Goal: Complete application form

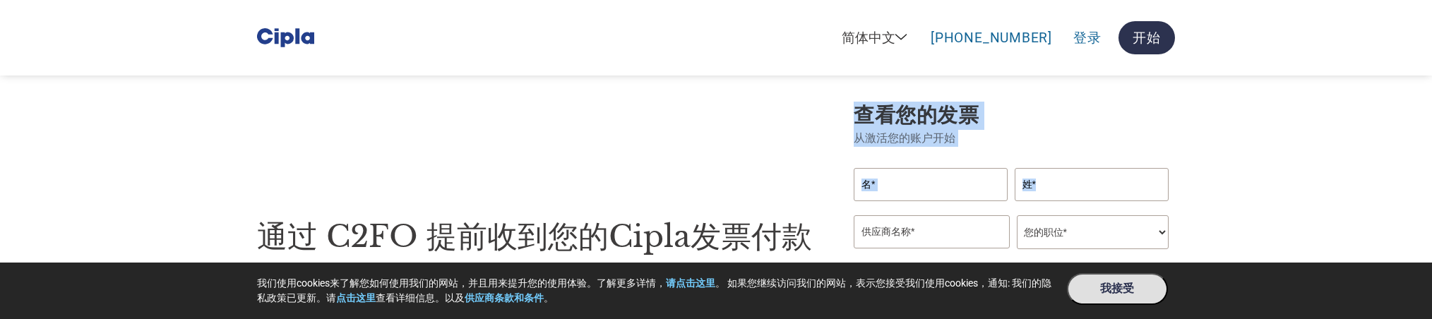
click at [390, 154] on div "通过 C2FO 提前收到您的Cipla发票付款 供应商选择 C2FO 和 Cipla提前付款项目 提前收到发票付款，获得更多资金支持企业运作。您可以自行挑选发…" at bounding box center [548, 262] width 582 height 288
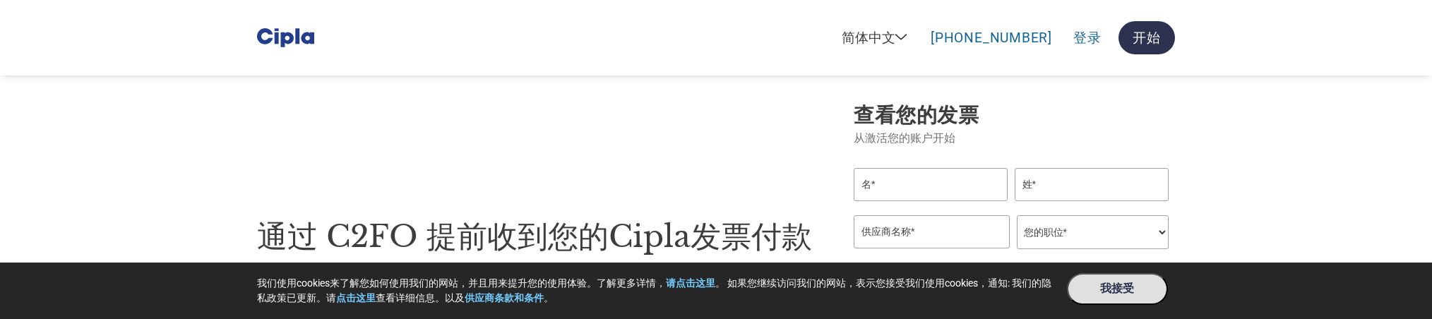
click at [440, 162] on div "通过 C2FO 提前收到您的Cipla发票付款 供应商选择 C2FO 和 Cipla提前付款项目 提前收到发票付款，获得更多资金支持企业运作。您可以自行挑选发…" at bounding box center [548, 262] width 582 height 288
click at [627, 112] on div "通过 C2FO 提前收到您的Cipla发票付款 供应商选择 C2FO 和 Cipla提前付款项目 提前收到发票付款，获得更多资金支持企业运作。您可以自行挑选发…" at bounding box center [716, 262] width 918 height 321
drag, startPoint x: 138, startPoint y: 186, endPoint x: 119, endPoint y: 80, distance: 107.6
click at [138, 186] on section "通过 C2FO 提前收到您的Cipla发票付款 供应商选择 C2FO 和 Cipla提前付款项目 提前收到发票付款，获得更多资金支持企业运作。您可以自行挑选发…" at bounding box center [716, 262] width 1432 height 412
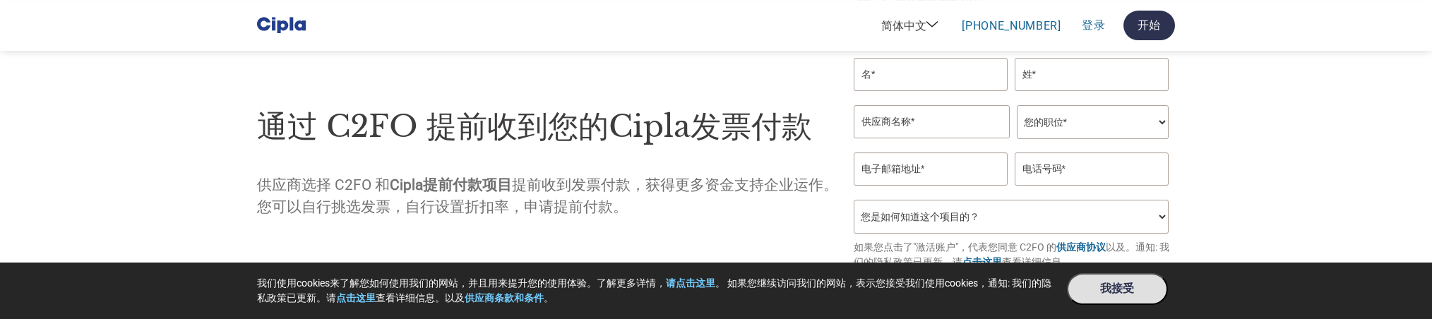
scroll to position [79, 0]
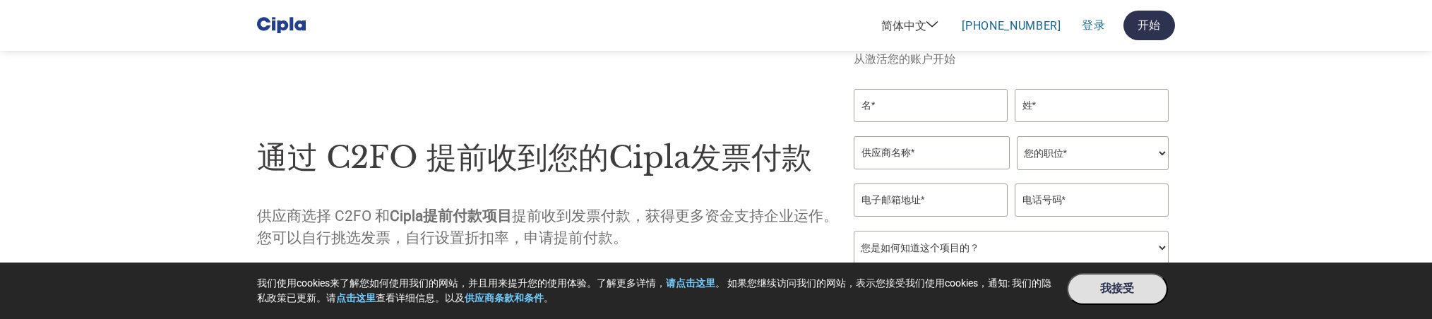
click at [901, 119] on input "text" at bounding box center [930, 105] width 154 height 33
drag, startPoint x: 116, startPoint y: 157, endPoint x: 112, endPoint y: 140, distance: 17.5
click at [116, 155] on section "通过 C2FO 提前收到您的Cipla发票付款 供应商选择 C2FO 和 Cipla提前付款项目 提前收到发票付款，获得更多资金支持企业运作。您可以自行挑选发…" at bounding box center [716, 183] width 1432 height 412
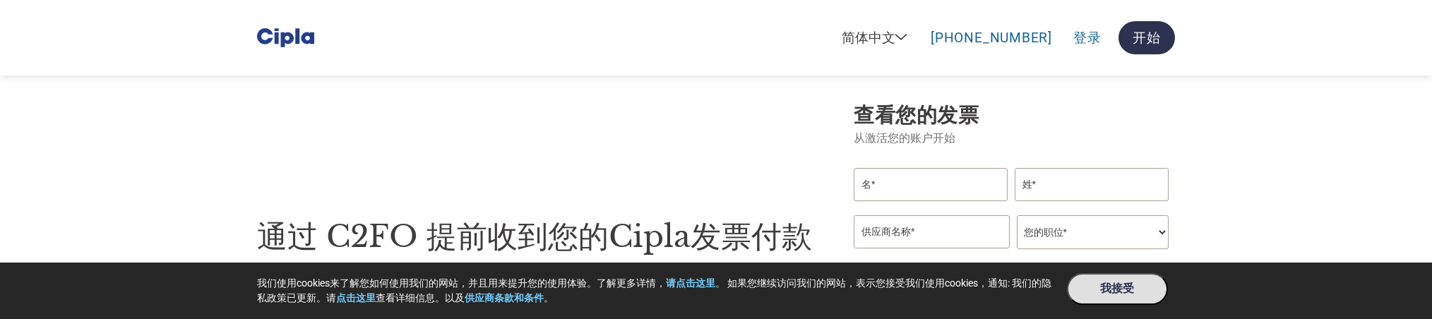
click at [529, 159] on div "通过 C2FO 提前收到您的Cipla发票付款 供应商选择 C2FO 和 Cipla提前付款项目 提前收到发票付款，获得更多资金支持企业运作。您可以自行挑选发…" at bounding box center [548, 262] width 582 height 288
click at [447, 122] on div "通过 C2FO 提前收到您的Cipla发票付款 供应商选择 C2FO 和 Cipla提前付款项目 提前收到发票付款，获得更多资金支持企业运作。您可以自行挑选发…" at bounding box center [716, 262] width 918 height 321
click at [61, 134] on section "通过 C2FO 提前收到您的Cipla发票付款 供应商选择 C2FO 和 Cipla提前付款项目 提前收到发票付款，获得更多资金支持企业运作。您可以自行挑选发…" at bounding box center [716, 262] width 1432 height 412
click at [1258, 210] on section "通过 C2FO 提前收到您的Cipla发票付款 供应商选择 C2FO 和 Cipla提前付款项目 提前收到发票付款，获得更多资金支持企业运作。您可以自行挑选发…" at bounding box center [716, 262] width 1432 height 412
click at [1257, 211] on section "通过 C2FO 提前收到您的Cipla发票付款 供应商选择 C2FO 和 Cipla提前付款项目 提前收到发票付款，获得更多资金支持企业运作。您可以自行挑选发…" at bounding box center [716, 262] width 1432 height 412
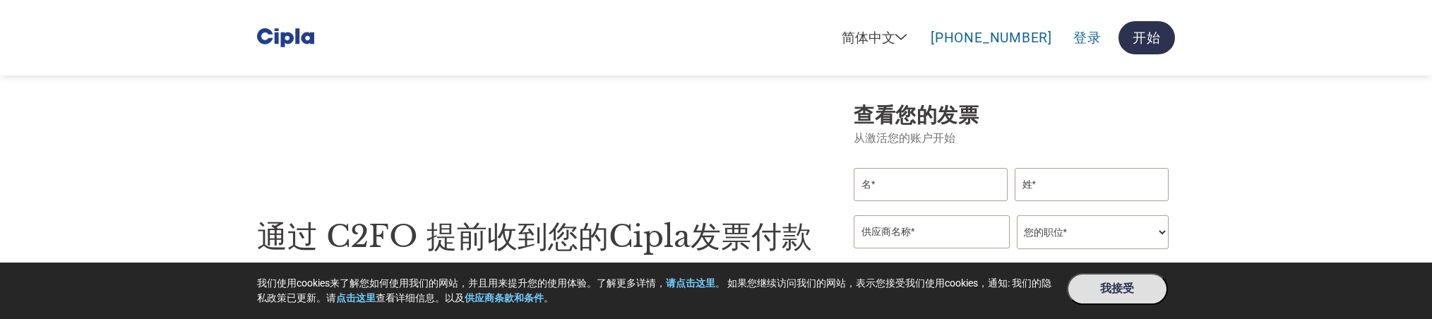
click at [1257, 211] on section "通过 C2FO 提前收到您的Cipla发票付款 供应商选择 C2FO 和 Cipla提前付款项目 提前收到发票付款，获得更多资金支持企业运作。您可以自行挑选发…" at bounding box center [716, 262] width 1432 height 412
click at [392, 117] on div "通过 C2FO 提前收到您的Cipla发票付款 供应商选择 C2FO 和 Cipla提前付款项目 提前收到发票付款，获得更多资金支持企业运作。您可以自行挑选发…" at bounding box center [716, 262] width 918 height 321
click at [1204, 217] on section "通过 C2FO 提前收到您的Cipla发票付款 供应商选择 C2FO 和 Cipla提前付款项目 提前收到发票付款，获得更多资金支持企业运作。您可以自行挑选发…" at bounding box center [716, 262] width 1432 height 412
click at [1268, 172] on section "通过 C2FO 提前收到您的Cipla发票付款 供应商选择 C2FO 和 Cipla提前付款项目 提前收到发票付款，获得更多资金支持企业运作。您可以自行挑选发…" at bounding box center [716, 262] width 1432 height 412
click at [1273, 128] on section "通过 C2FO 提前收到您的Cipla发票付款 供应商选择 C2FO 和 Cipla提前付款项目 提前收到发票付款，获得更多资金支持企业运作。您可以自行挑选发…" at bounding box center [716, 262] width 1432 height 412
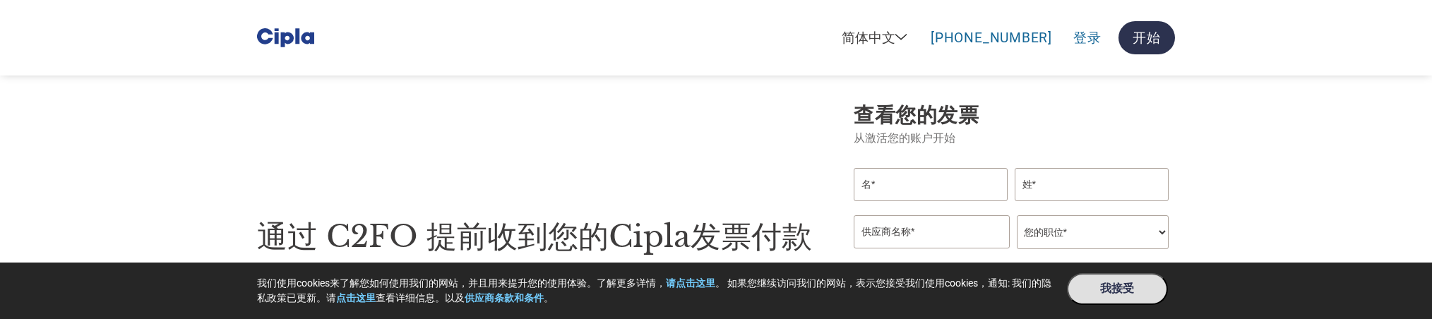
click at [1266, 126] on section "通过 C2FO 提前收到您的Cipla发票付款 供应商选择 C2FO 和 Cipla提前付款项目 提前收到发票付款，获得更多资金支持企业运作。您可以自行挑选发…" at bounding box center [716, 262] width 1432 height 412
click at [1252, 148] on section "通过 C2FO 提前收到您的Cipla发票付款 供应商选择 C2FO 和 Cipla提前付款项目 提前收到发票付款，获得更多资金支持企业运作。您可以自行挑选发…" at bounding box center [716, 262] width 1432 height 412
click at [1337, 257] on section "通过 C2FO 提前收到您的Cipla发票付款 供应商选择 C2FO 和 Cipla提前付款项目 提前收到发票付款，获得更多资金支持企业运作。您可以自行挑选发…" at bounding box center [716, 262] width 1432 height 412
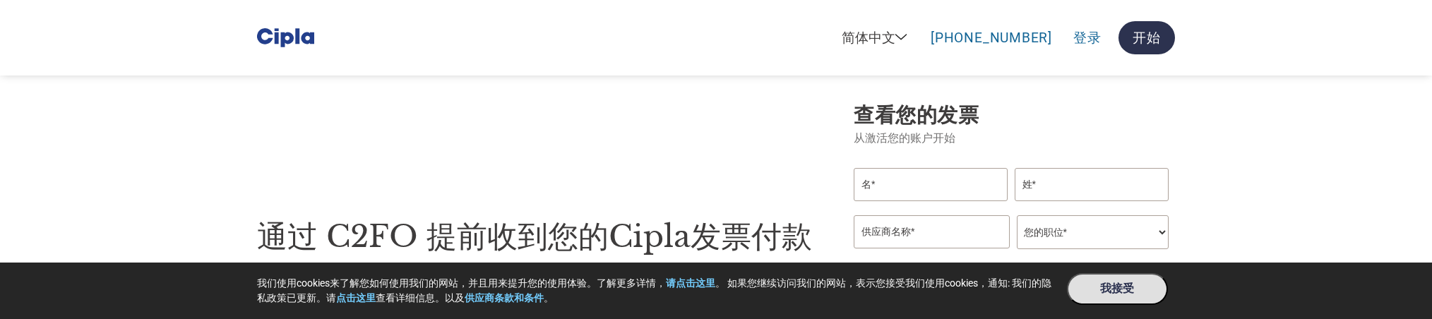
click at [1428, 330] on section "通过 C2FO 提前收到您的Cipla发票付款 供应商选择 C2FO 和 Cipla提前付款项目 提前收到发票付款，获得更多资金支持企业运作。您可以自行挑选发…" at bounding box center [716, 262] width 1432 height 412
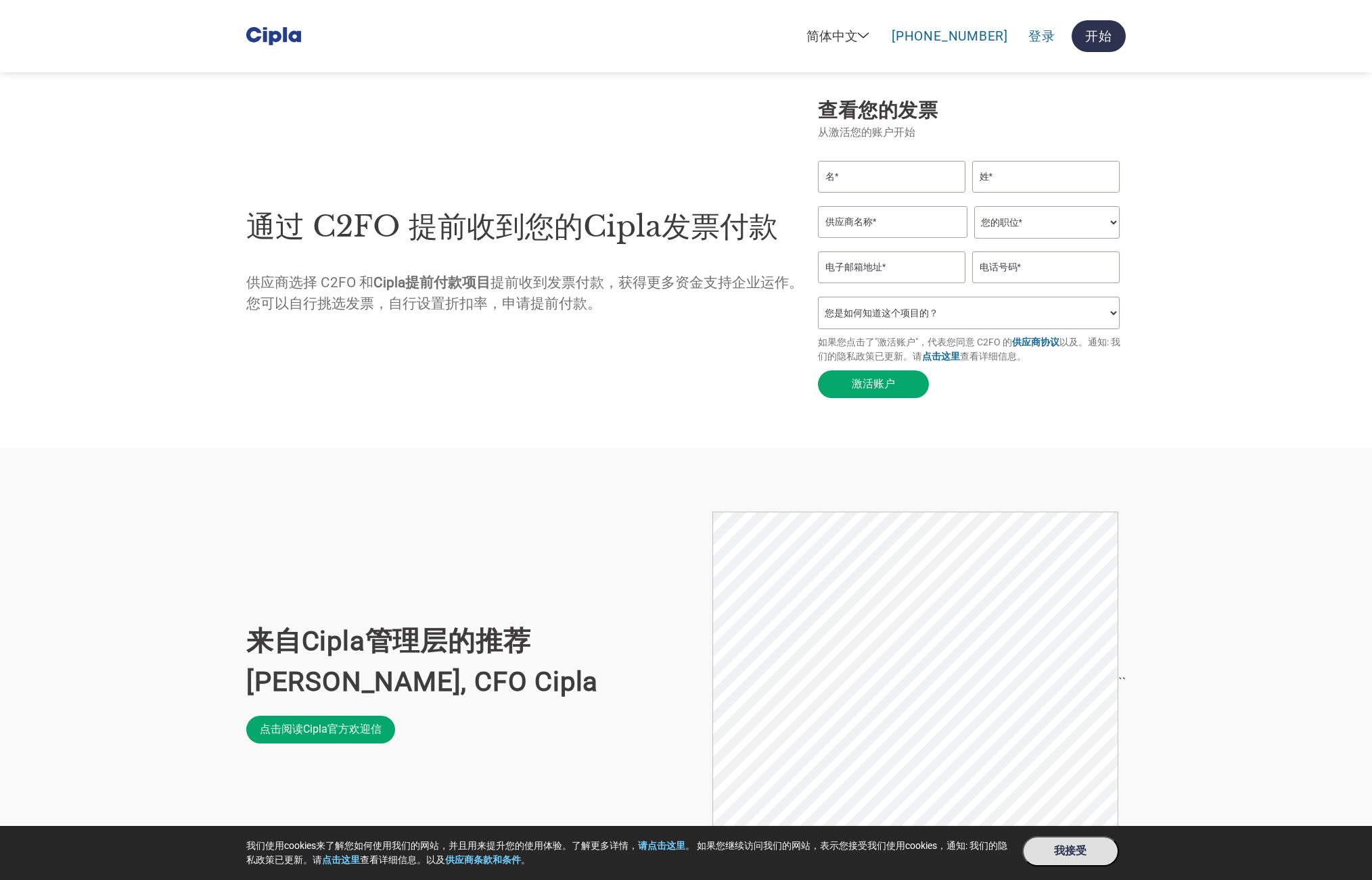
click at [1269, 199] on section "通过 C2FO 提前收到您的Cipla发票付款 供应商选择 C2FO 和 Cipla提前付款项目 提前收到发票付款，获得更多资金支持企业运作。您可以自行挑选发…" at bounding box center [686, 251] width 1372 height 395
click at [1252, 208] on section "通过 C2FO 提前收到您的Cipla发票付款 供应商选择 C2FO 和 Cipla提前付款项目 提前收到发票付款，获得更多资金支持企业运作。您可以自行挑选发…" at bounding box center [686, 251] width 1372 height 395
drag, startPoint x: 1318, startPoint y: 459, endPoint x: 823, endPoint y: 261, distance: 533.1
click at [823, 262] on section "通过 C2FO 提前收到您的Cipla发票付款 供应商选择 C2FO 和 Cipla提前付款项目 提前收到发票付款，获得更多资金支持企业运作。您可以自行挑选发…" at bounding box center [686, 251] width 1372 height 395
click at [823, 261] on input "email" at bounding box center [891, 267] width 148 height 32
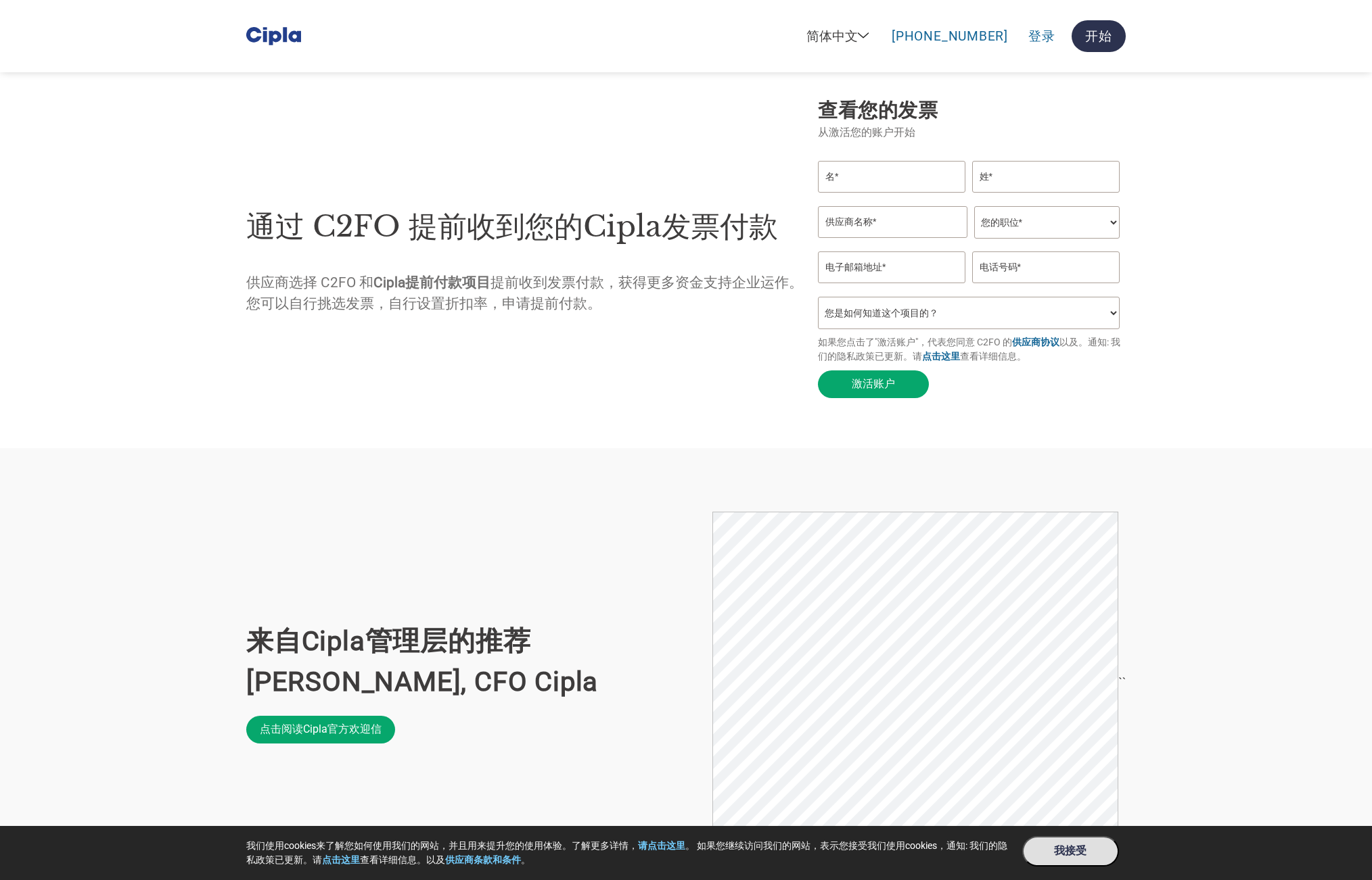
click at [1228, 326] on section "通过 C2FO 提前收到您的Cipla发票付款 供应商选择 C2FO 和 Cipla提前付款项目 提前收到发票付款，获得更多资金支持企业运作。您可以自行挑选发…" at bounding box center [686, 251] width 1372 height 395
click at [553, 245] on h1 "通过 C2FO 提前收到您的Cipla发票付款" at bounding box center [525, 227] width 558 height 44
click at [376, 227] on h1 "通过 C2FO 提前收到您的Cipla发票付款" at bounding box center [525, 227] width 558 height 44
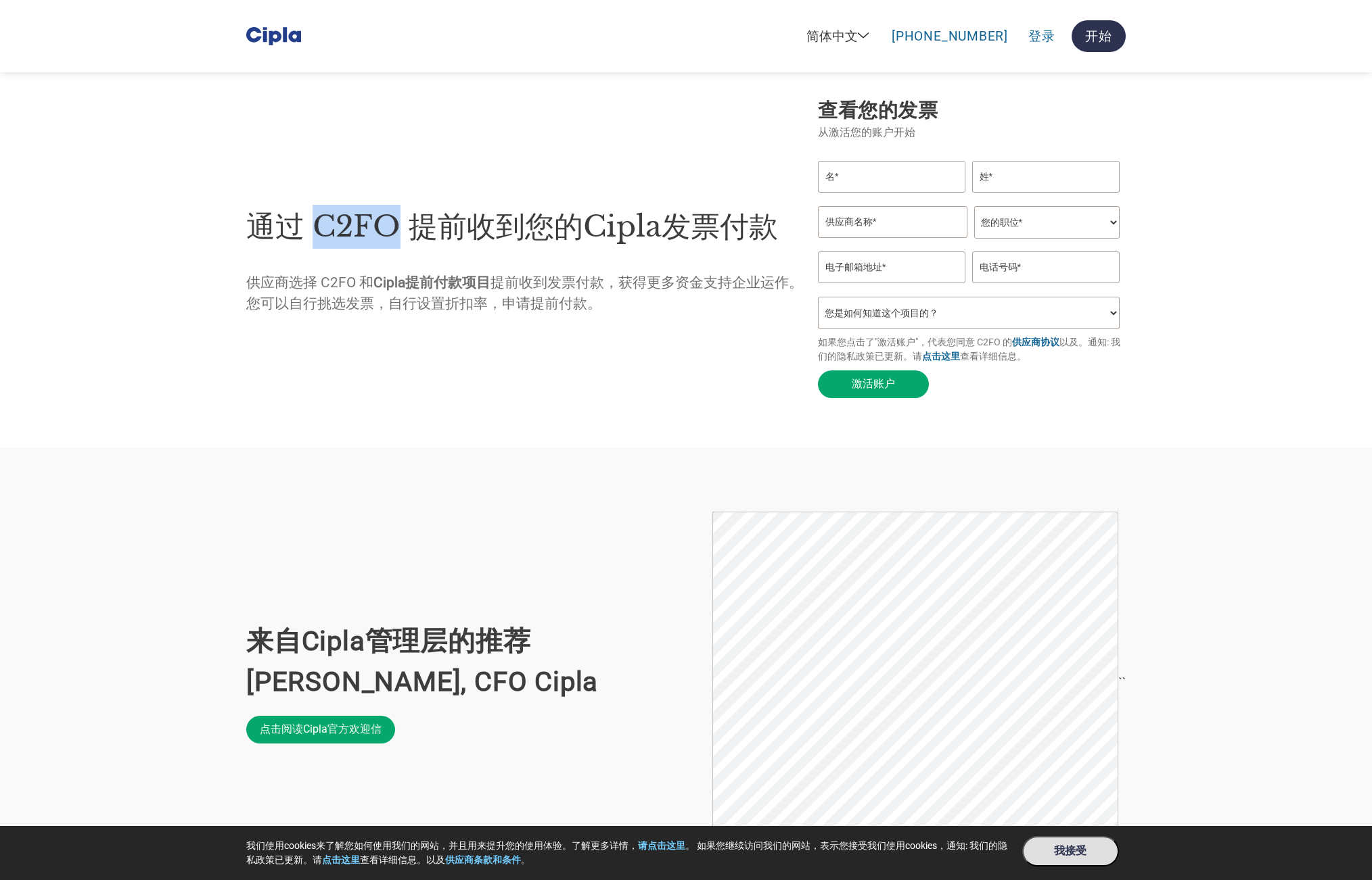
click at [376, 227] on h1 "通过 C2FO 提前收到您的Cipla发票付款" at bounding box center [525, 227] width 558 height 44
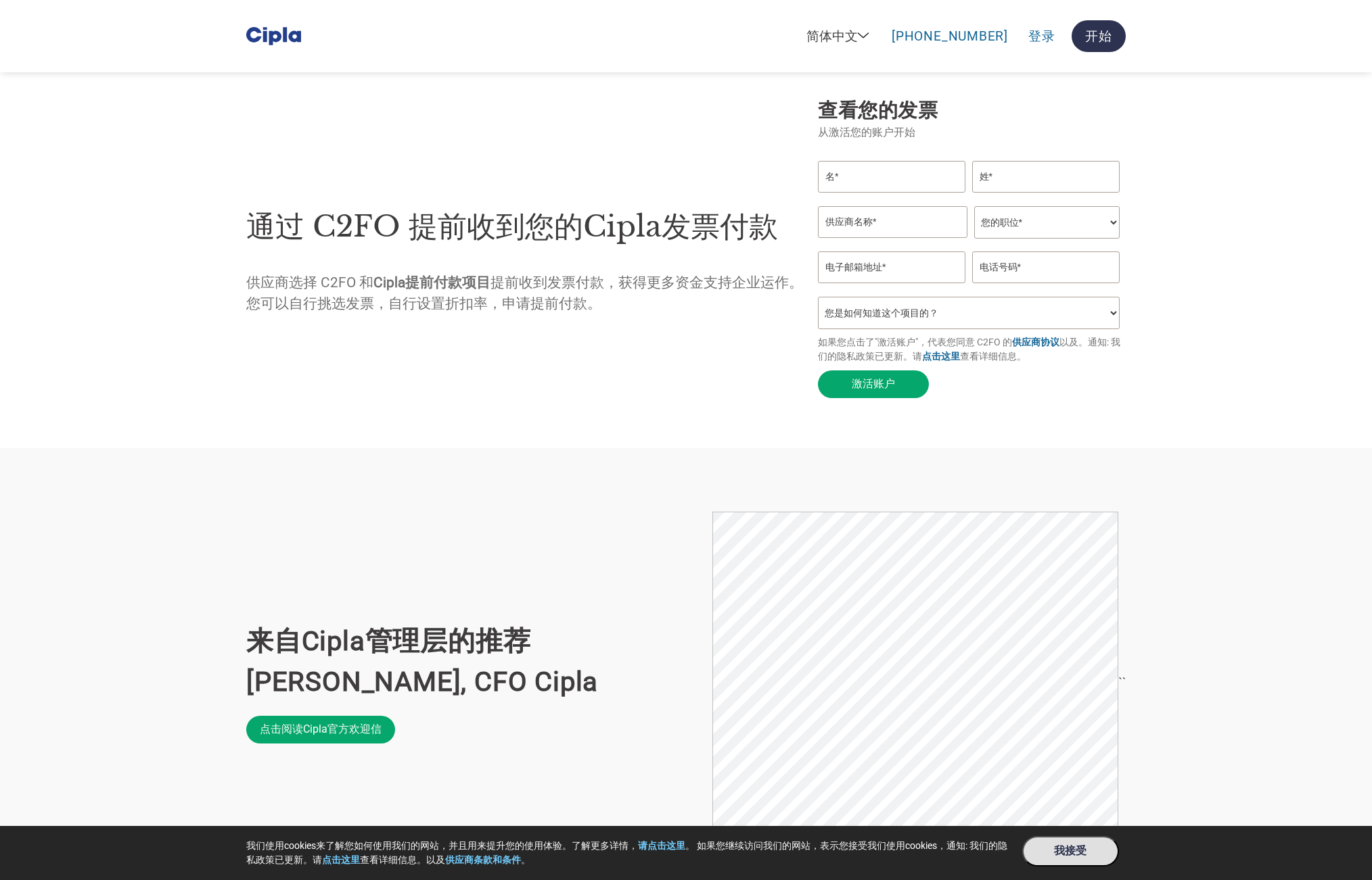
click at [376, 227] on h1 "通过 C2FO 提前收到您的Cipla发票付款" at bounding box center [525, 227] width 558 height 44
click at [348, 229] on h1 "通过 C2FO 提前收到您的Cipla发票付款" at bounding box center [525, 227] width 558 height 44
drag, startPoint x: 380, startPoint y: 186, endPoint x: 339, endPoint y: 208, distance: 46.5
click at [380, 186] on div "通过 C2FO 提前收到您的Cipla发票付款 供应商选择 C2FO 和 Cipla提前付款项目 提前收到发票付款，获得更多资金支持企业运作。您可以自行挑选发…" at bounding box center [525, 251] width 558 height 276
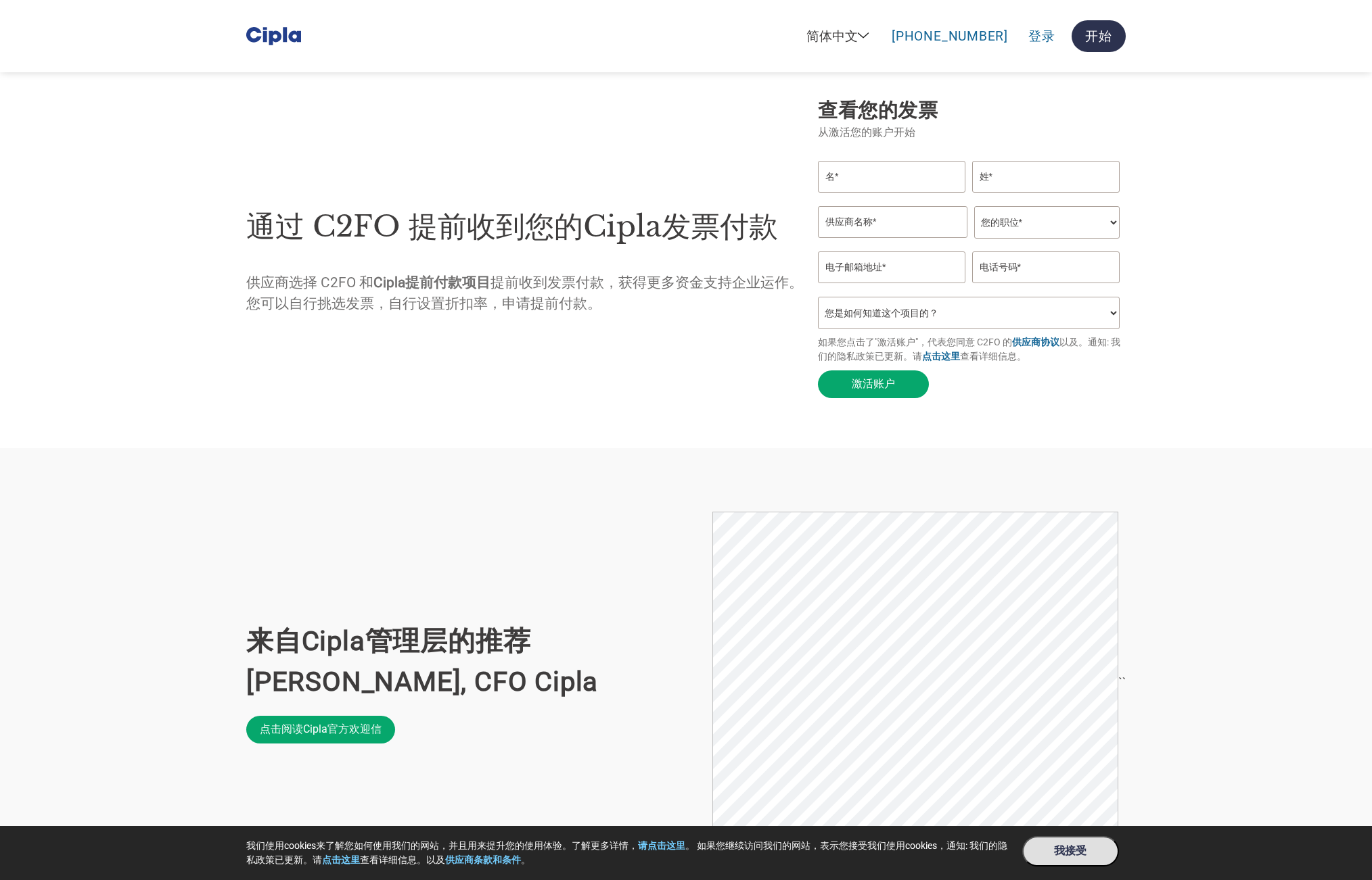
click at [336, 219] on h1 "通过 C2FO 提前收到您的Cipla发票付款" at bounding box center [525, 227] width 558 height 44
click at [384, 108] on div "通过 C2FO 提前收到您的Cipla发票付款 供应商选择 C2FO 和 Cipla提前付款项目 提前收到发票付款，获得更多资金支持企业运作。您可以自行挑选发…" at bounding box center [686, 251] width 880 height 307
click at [478, 410] on section "通过 C2FO 提前收到您的Cipla发票付款 供应商选择 C2FO 和 Cipla提前付款项目 提前收到发票付款，获得更多资金支持企业运作。您可以自行挑选发…" at bounding box center [686, 251] width 1372 height 395
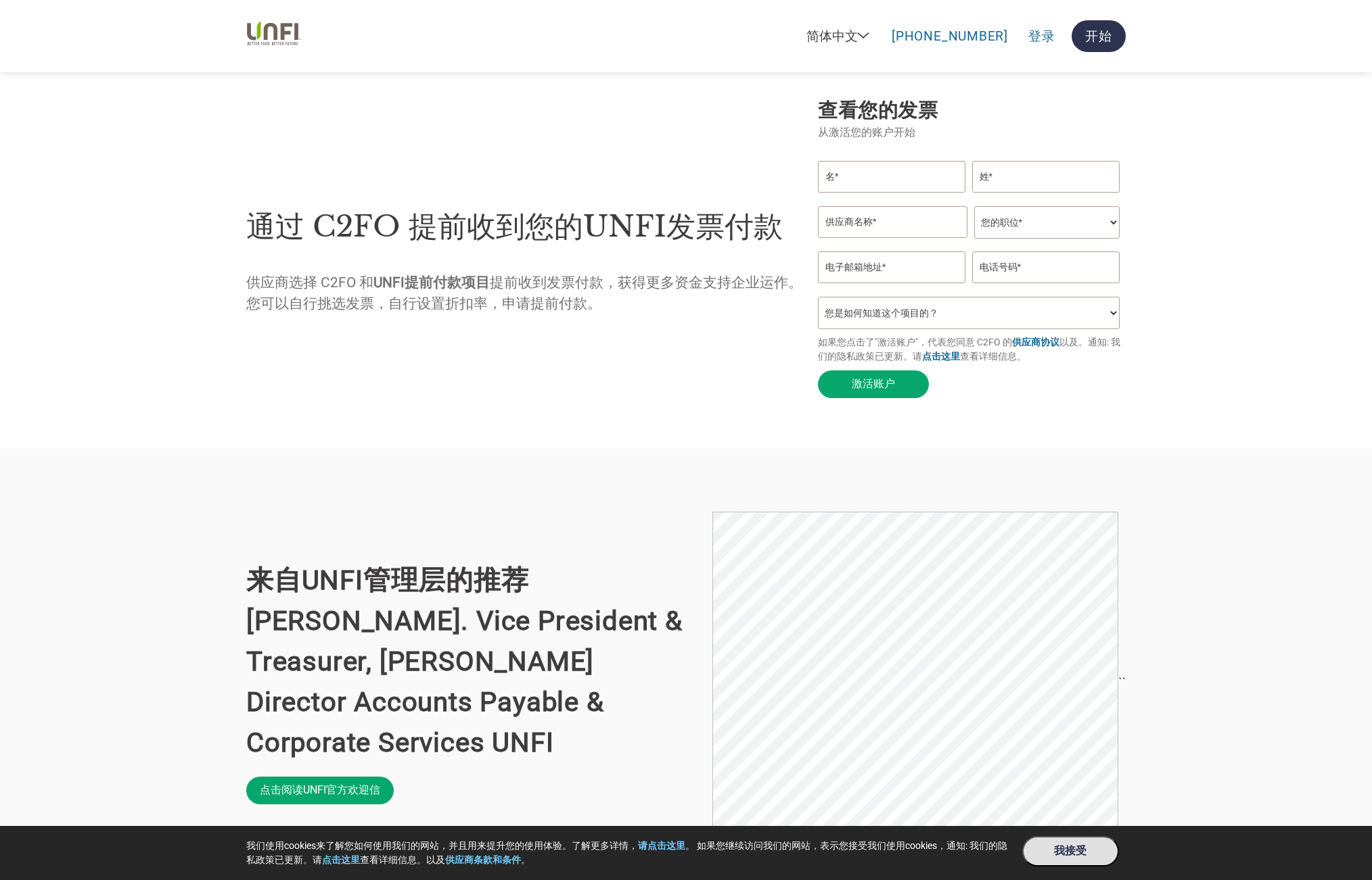
click at [668, 327] on div "通过 C2FO 提前收到您的UNFI发票付款 供应商选择 C2FO 和 UNFI提前付款项目 提前收到发票付款，获得更多资金支持企业运作。您可以自行挑选发票，…" at bounding box center [525, 251] width 558 height 276
click at [667, 327] on div "通过 C2FO 提前收到您的UNFI发票付款 供应商选择 C2FO 和 UNFI提前付款项目 提前收到发票付款，获得更多资金支持企业运作。您可以自行挑选发票，…" at bounding box center [525, 251] width 558 height 276
